Goal: Book appointment/travel/reservation

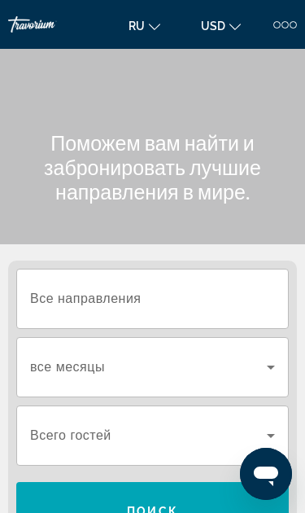
click at [205, 296] on input "Destination Все направления" at bounding box center [152, 300] width 245 height 20
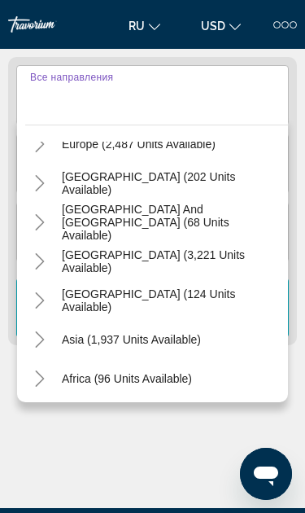
scroll to position [234, 0]
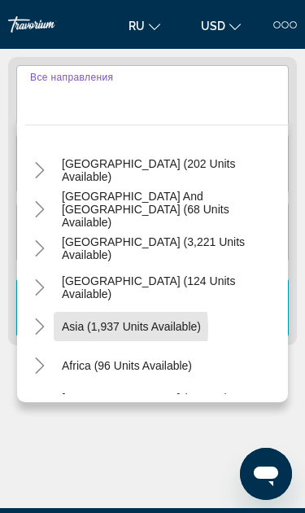
click at [55, 330] on span "Search widget" at bounding box center [131, 326] width 155 height 39
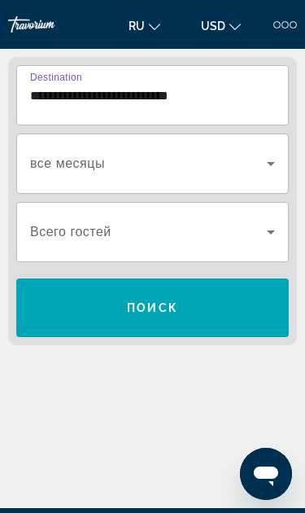
click at [186, 101] on input "**********" at bounding box center [152, 96] width 245 height 20
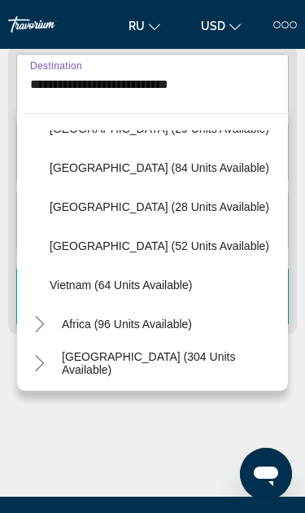
scroll to position [693, 0]
click at [246, 246] on span "Search widget" at bounding box center [164, 245] width 247 height 39
type input "**********"
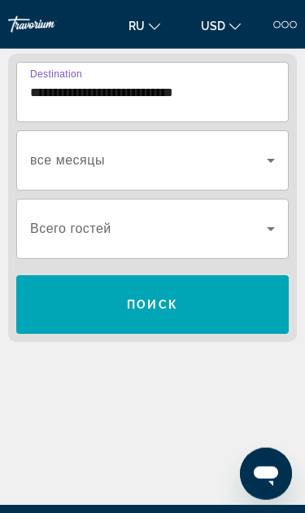
scroll to position [203, 0]
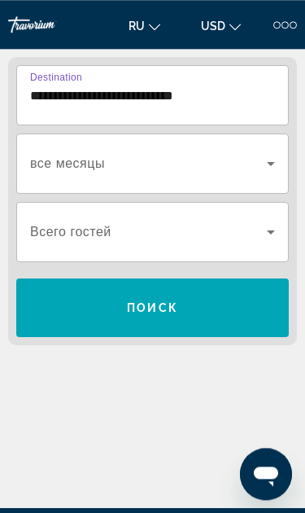
click at [264, 158] on icon "Search widget" at bounding box center [271, 164] width 20 height 20
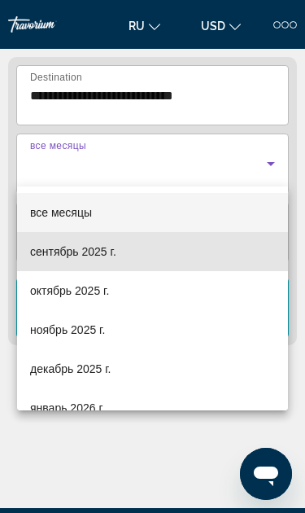
click at [201, 261] on mat-option "сентябрь 2025 г." at bounding box center [152, 251] width 271 height 39
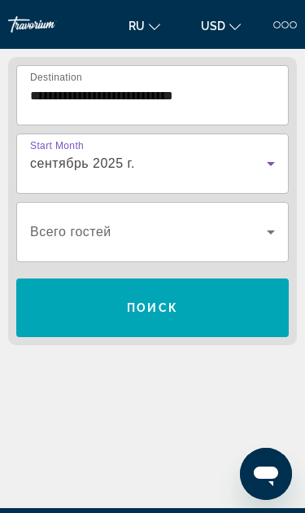
click at [223, 302] on span "Search widget" at bounding box center [152, 307] width 273 height 39
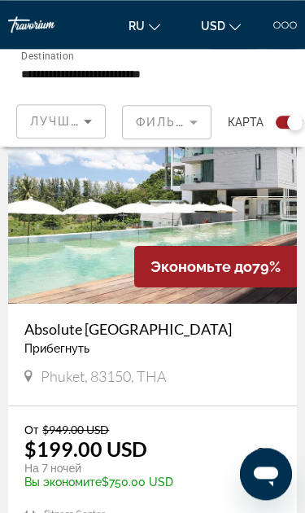
scroll to position [3061, 0]
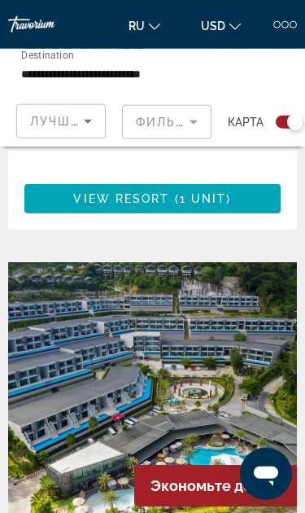
click at [238, 316] on img "Main content" at bounding box center [152, 392] width 289 height 260
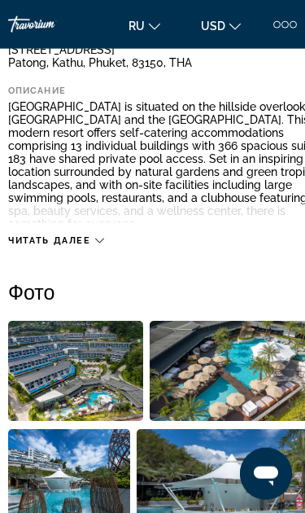
click at [102, 242] on icon "Main content" at bounding box center [99, 240] width 9 height 9
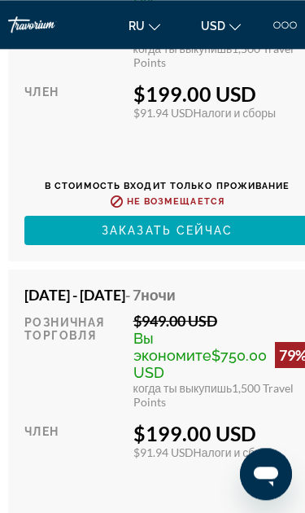
scroll to position [3965, 0]
